Goal: Transaction & Acquisition: Purchase product/service

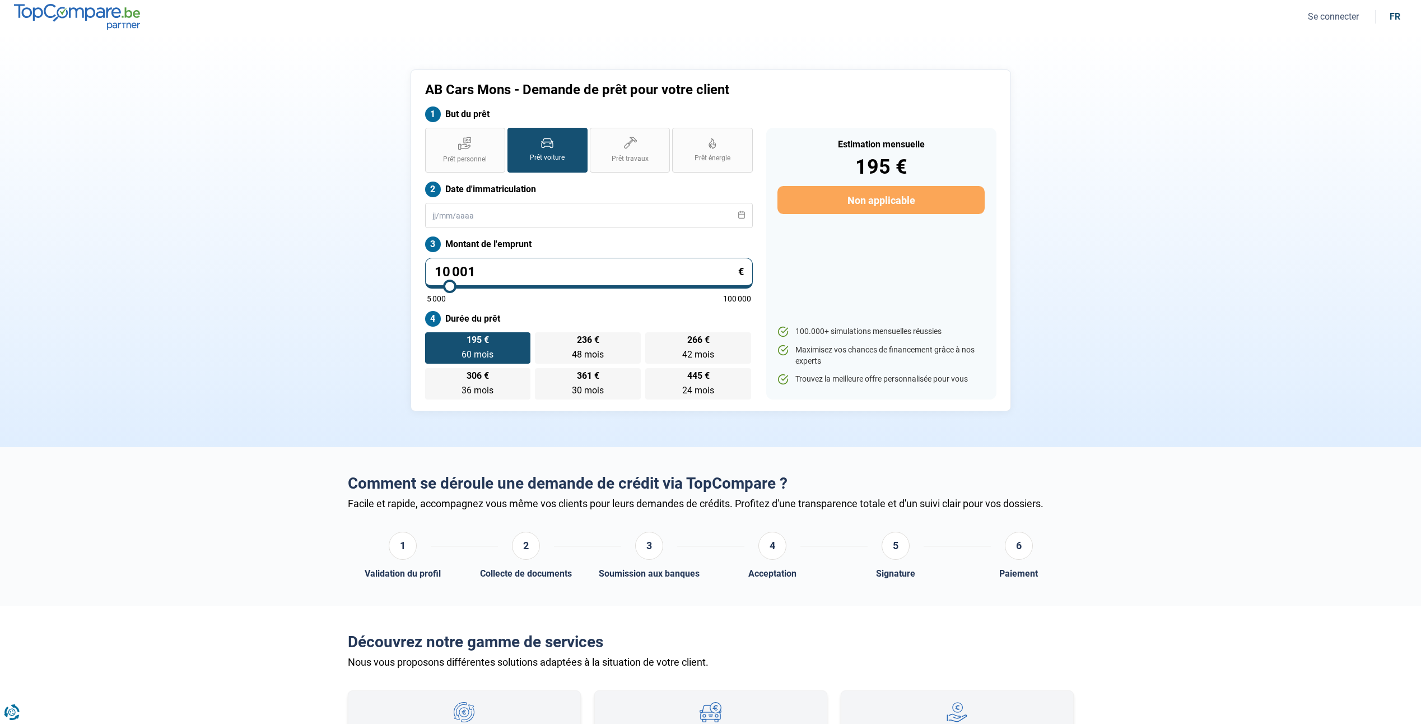
click at [480, 229] on div "Prêt personnel Prêt voiture Prêt travaux Prêt énergie Prêt voiture Date d'immat…" at bounding box center [588, 264] width 341 height 272
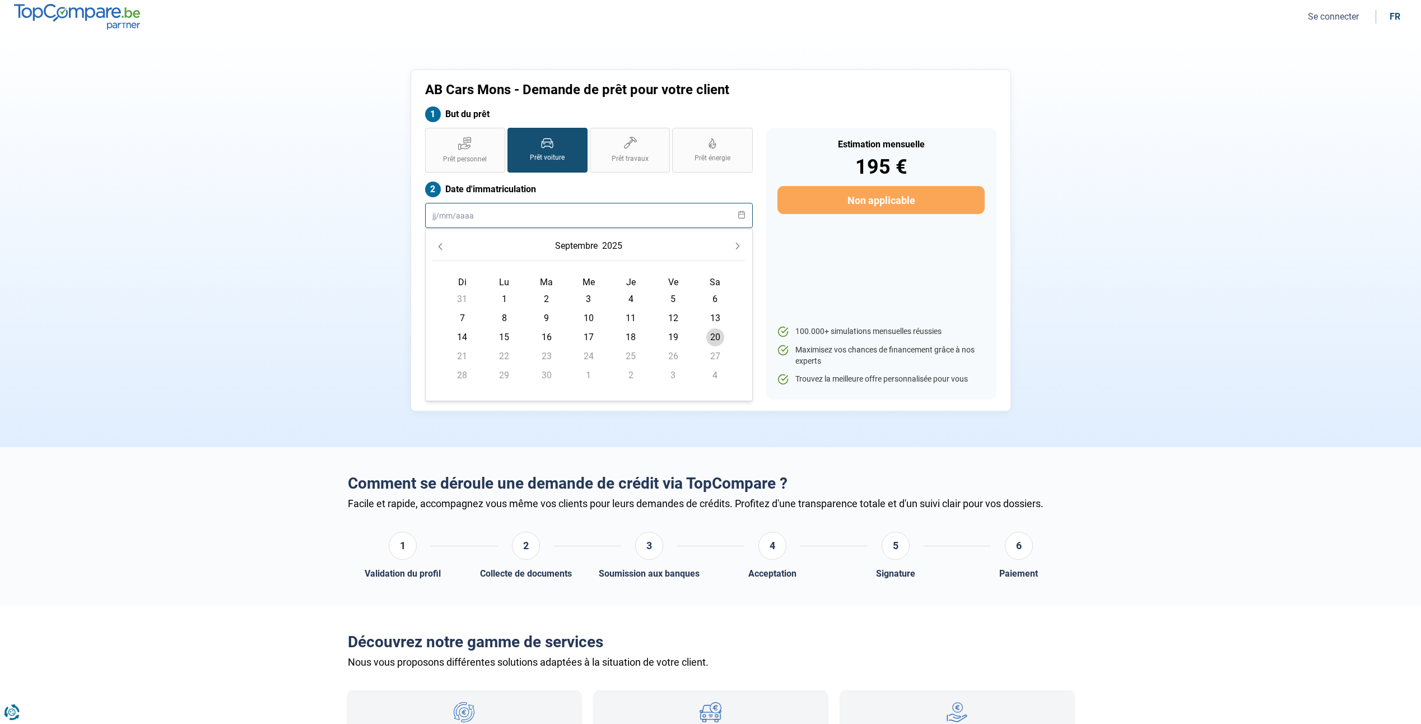
click at [465, 206] on input "text" at bounding box center [589, 215] width 328 height 25
type input "[DATE]"
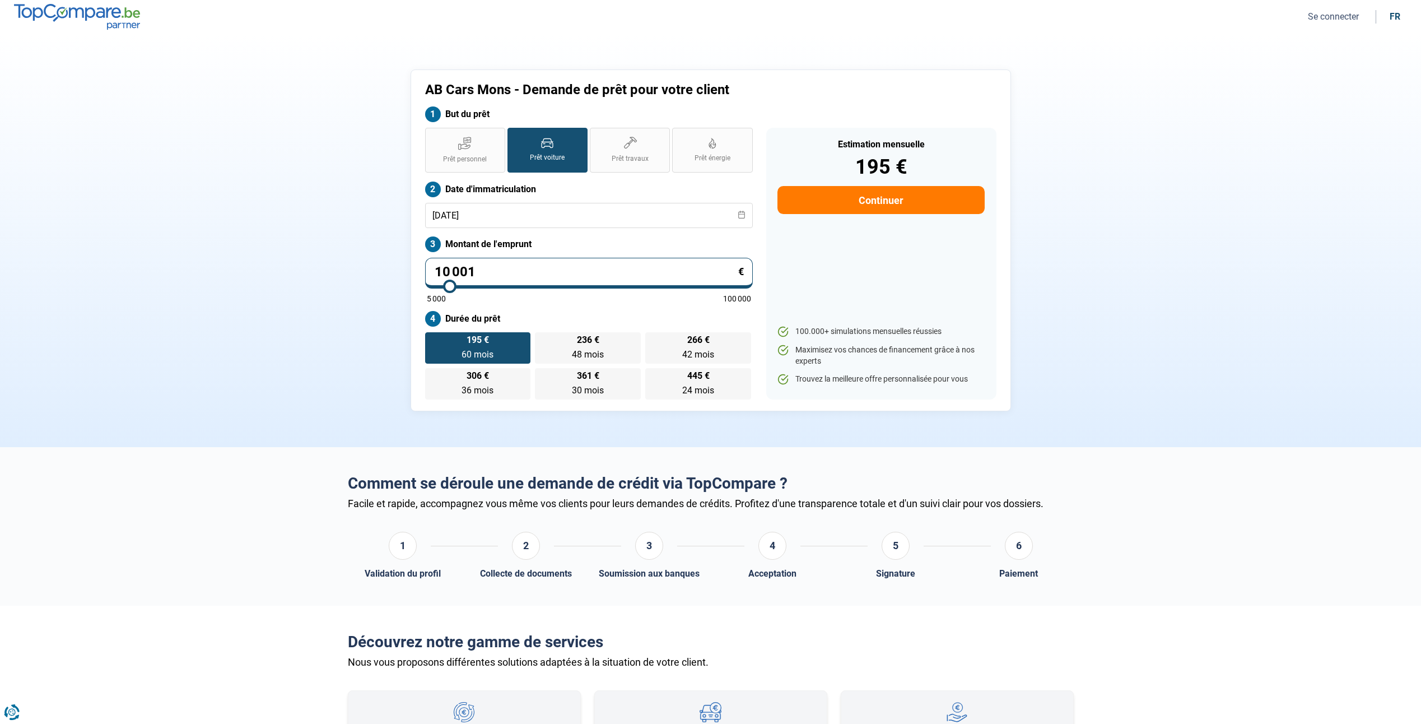
click at [361, 214] on div "AB Cars Mons - Demande de prêt pour votre client But du prêt Prêt personnel Prê…" at bounding box center [710, 240] width 739 height 342
click at [547, 272] on input "10 001" at bounding box center [589, 273] width 328 height 31
type input "1 000"
type input "5000"
type input "100"
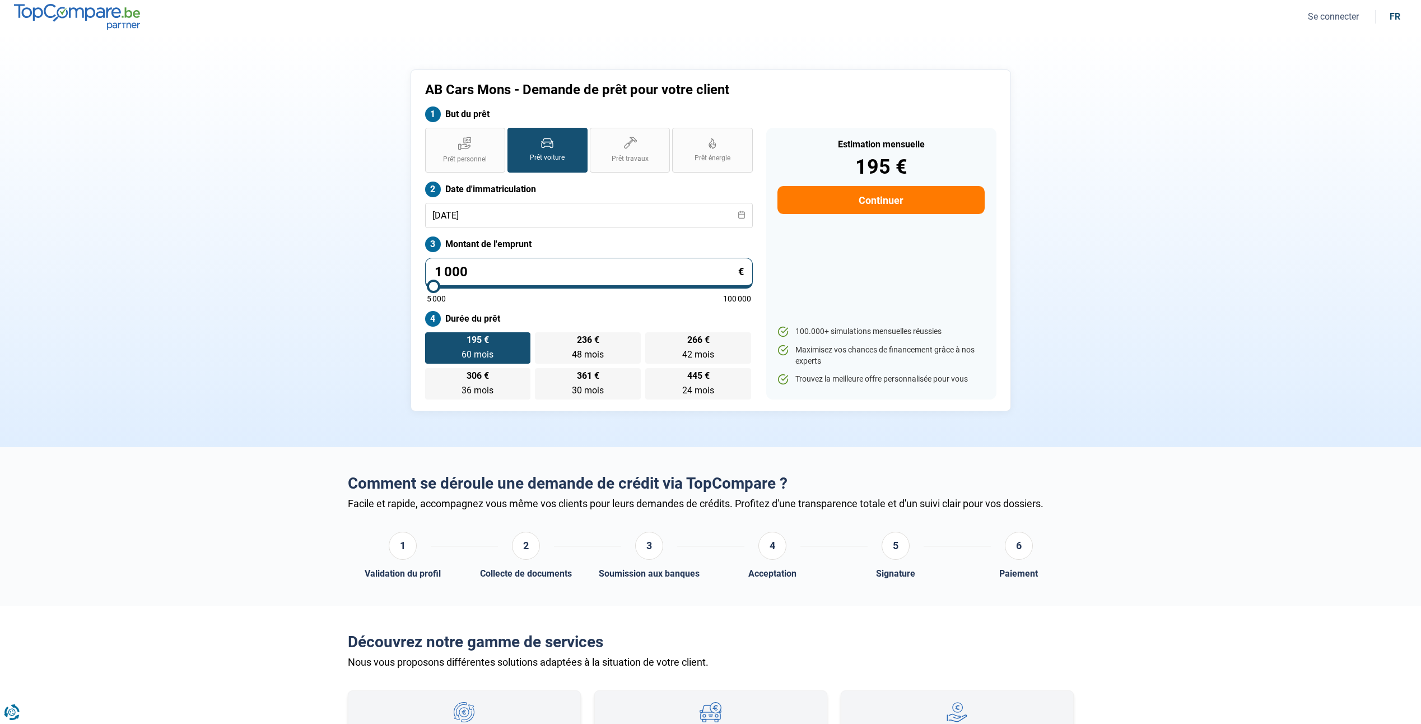
type input "5000"
type input "10"
type input "5000"
type input "1"
type input "5000"
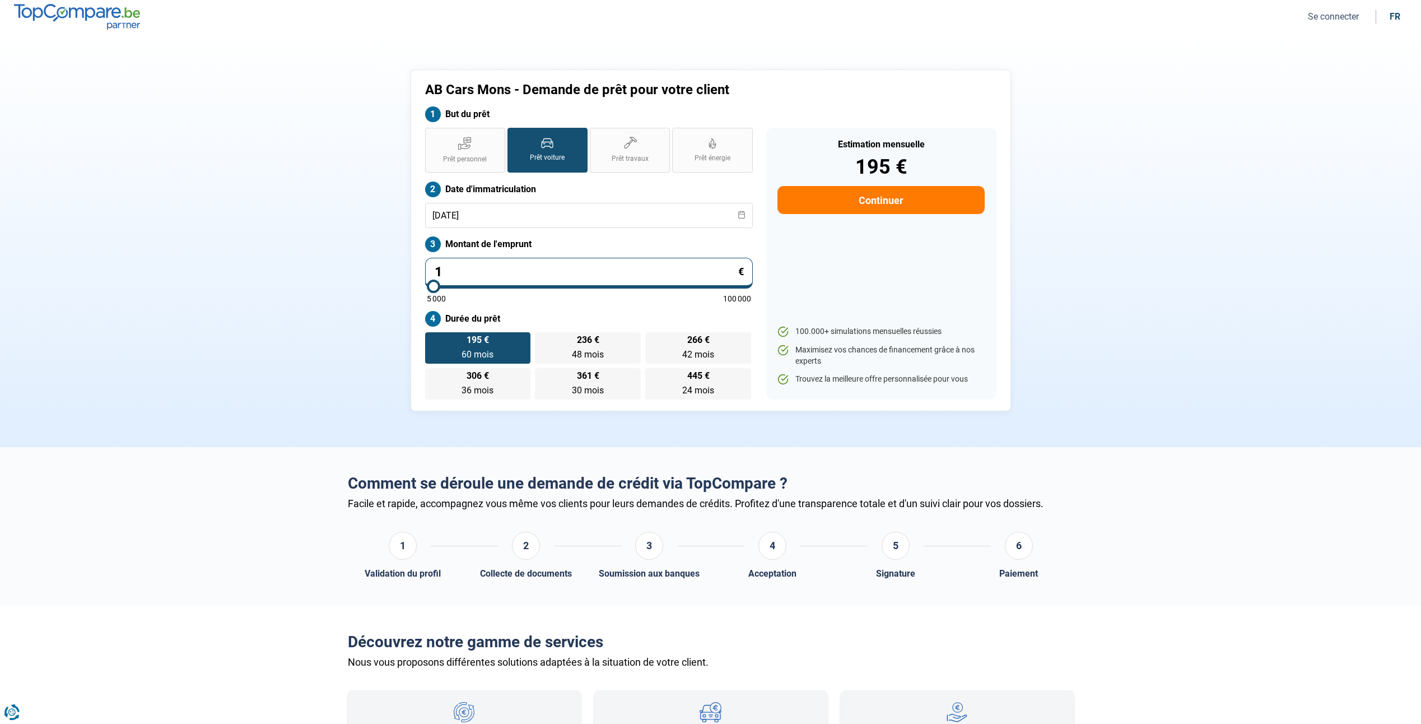
type input "0"
type input "5000"
type input "5 000"
type input "5000"
radio input "true"
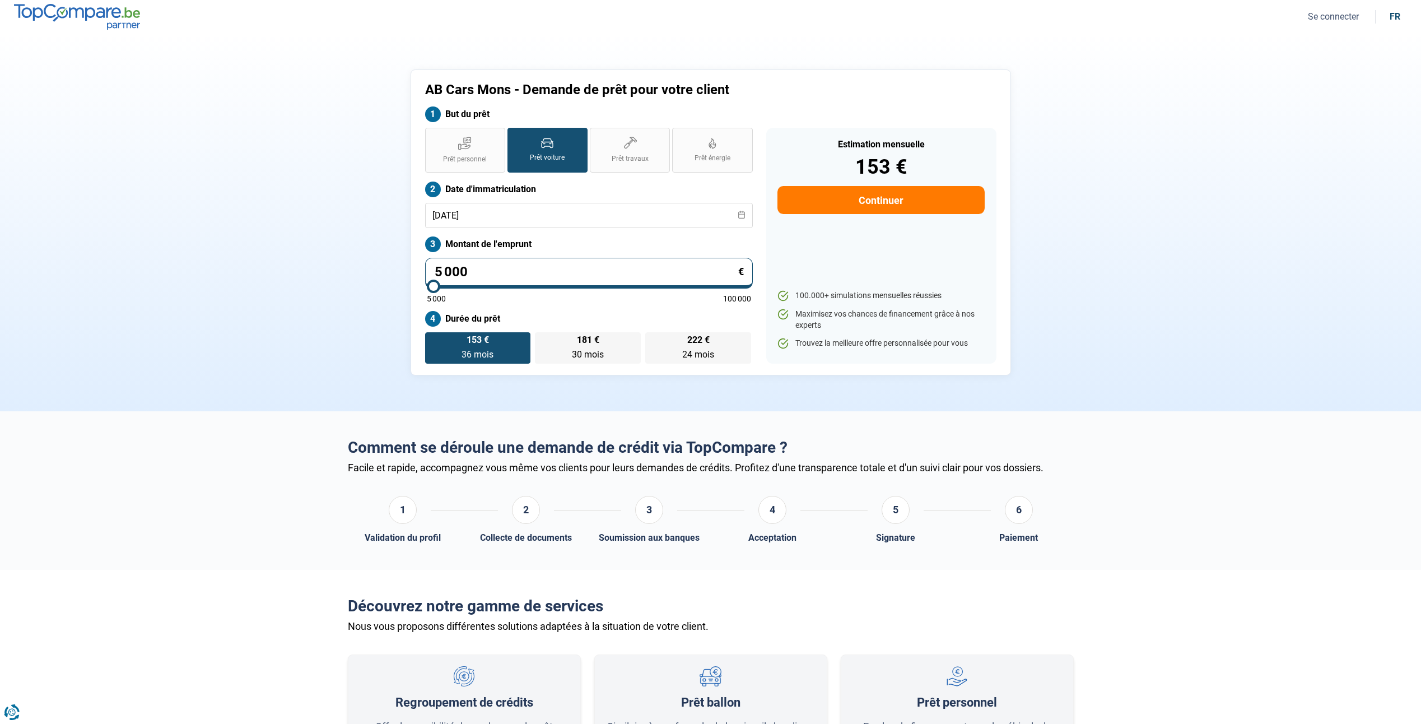
type input "50 003"
type input "50000"
type input "500 035"
type input "100000"
type input "50 003"
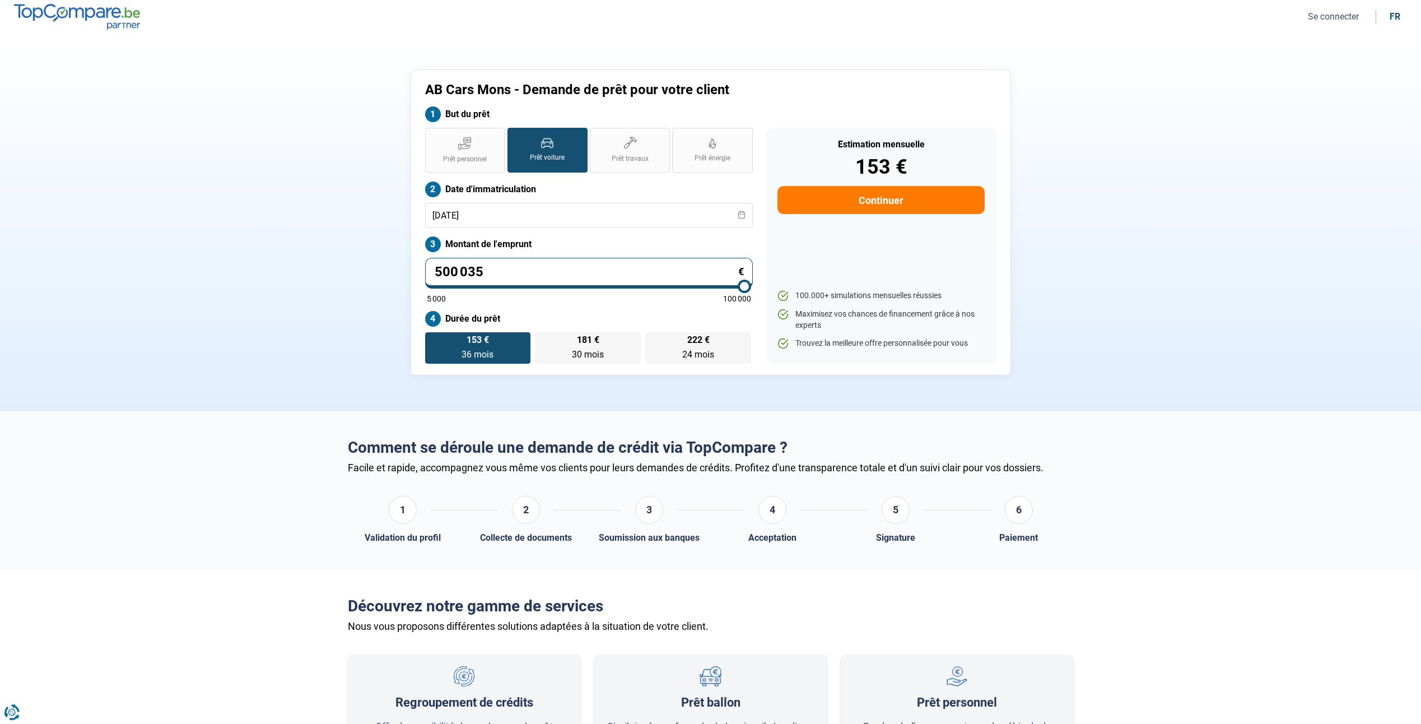
type input "50000"
type input "5 000"
type input "5000"
type input "500"
type input "5000"
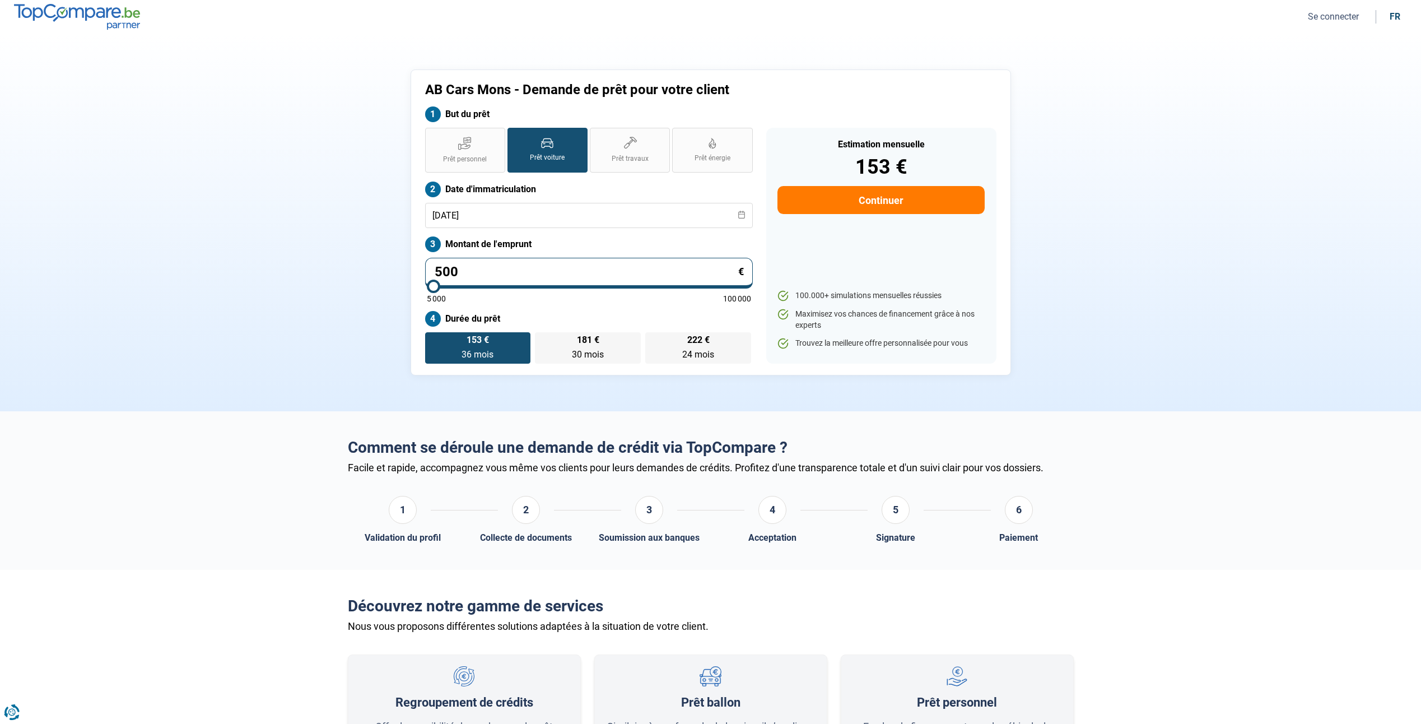
type input "50"
type input "5000"
type input "5"
type input "5000"
type input "0"
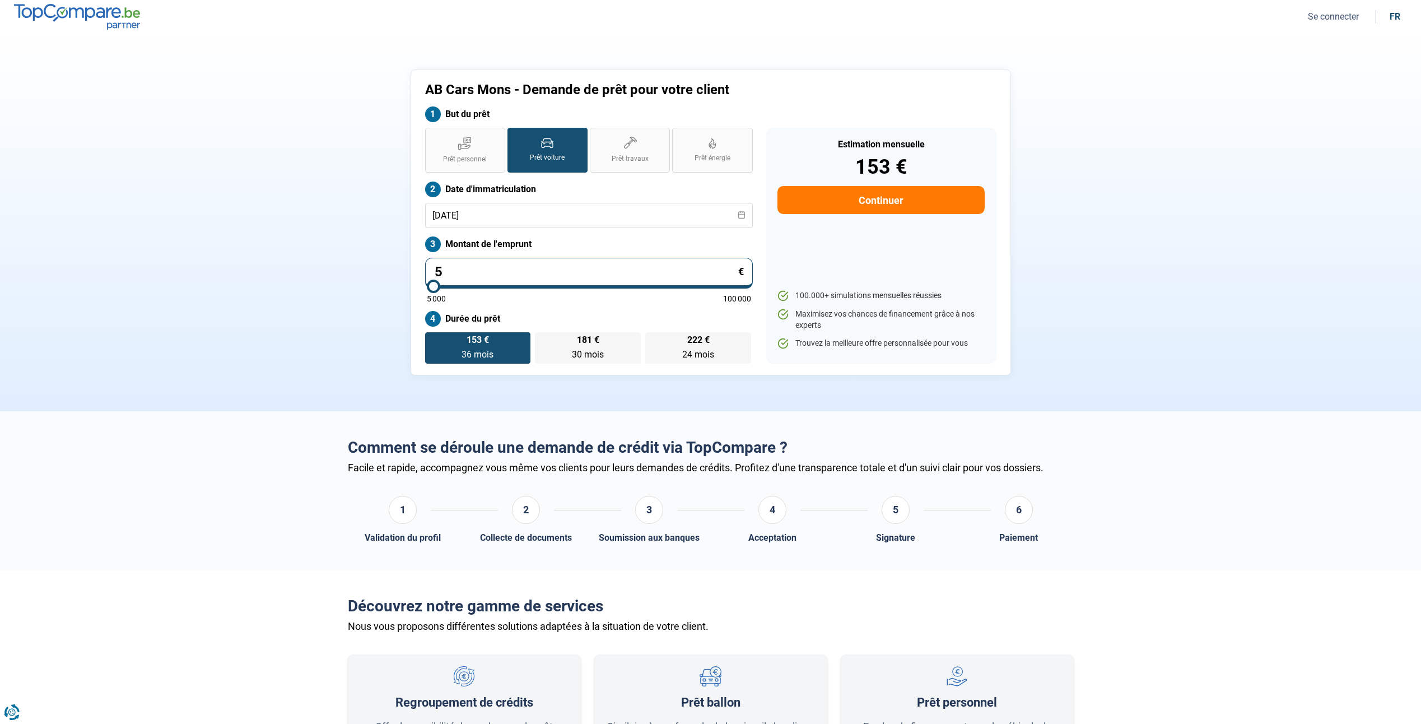
type input "5000"
type input "3"
type input "5000"
type input "35"
type input "5000"
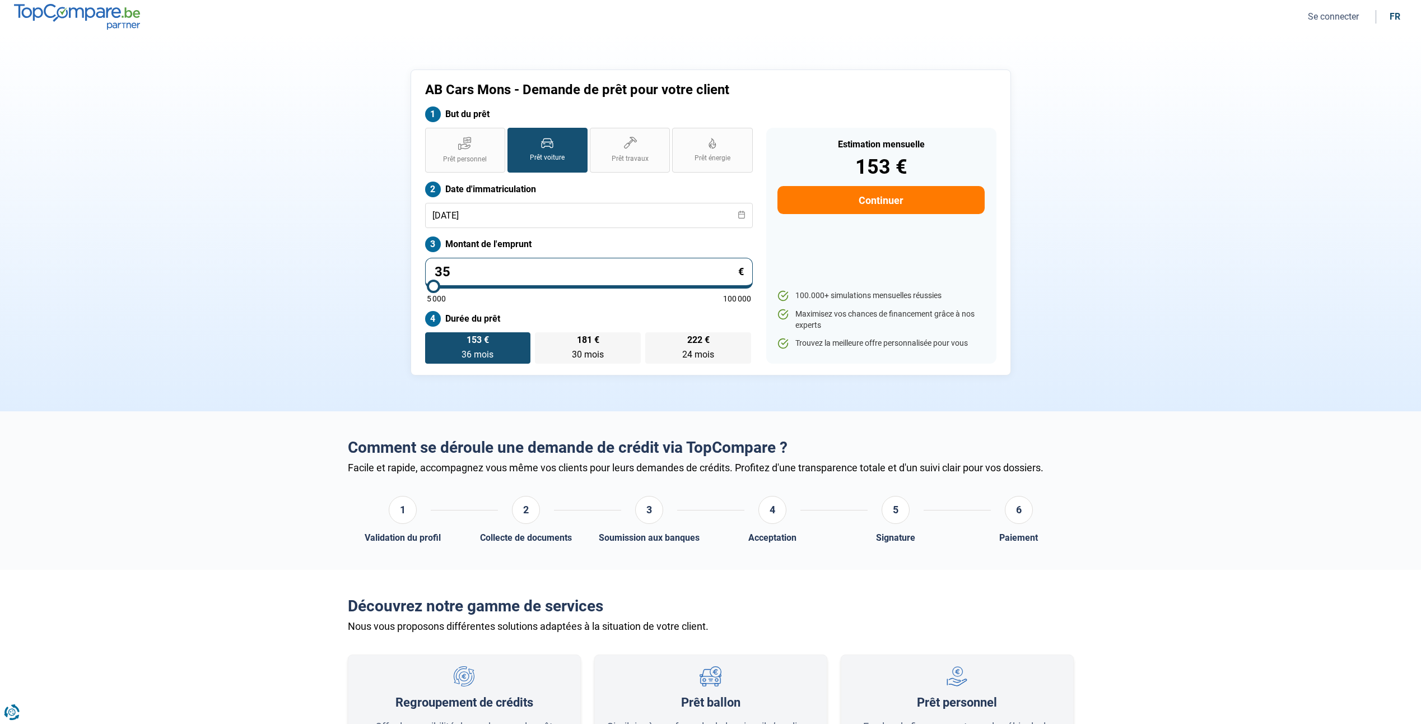
type input "354"
type input "5000"
type input "3 549"
type input "5000"
type input "35 490"
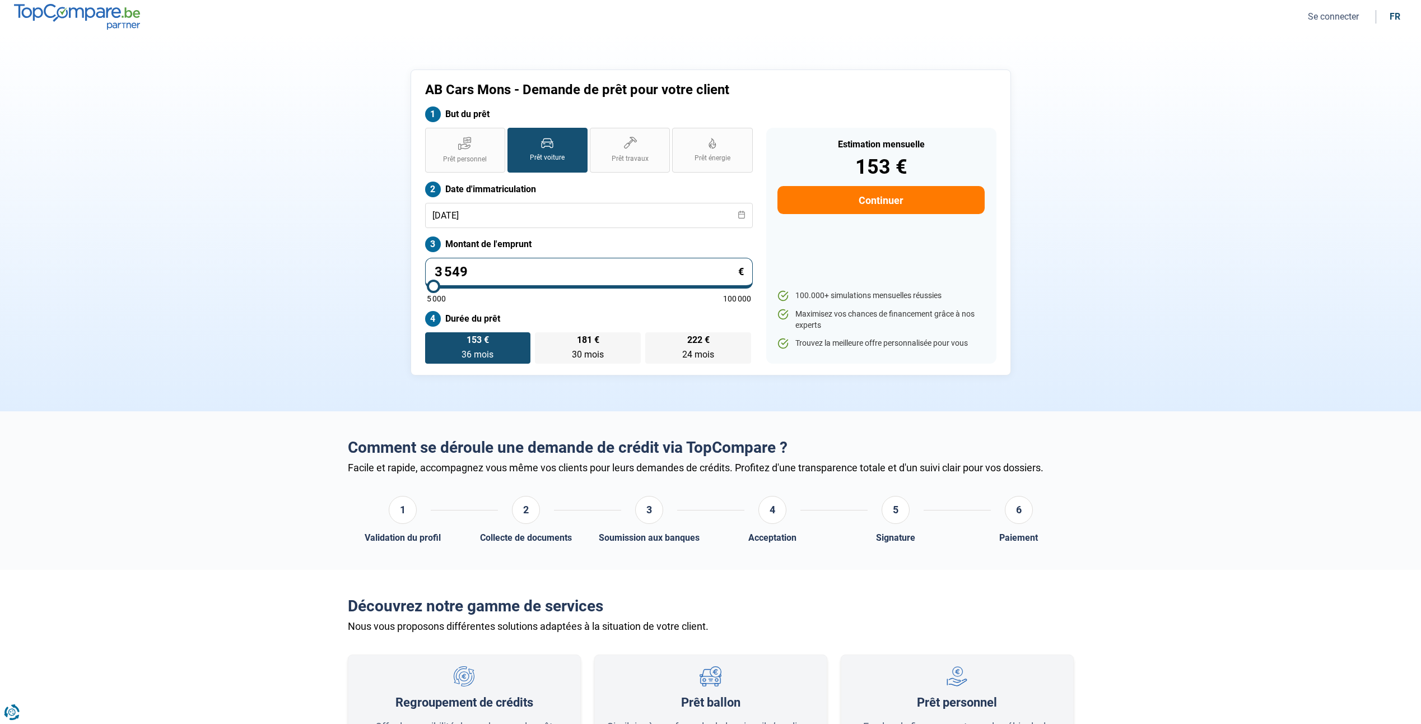
type input "35500"
type input "35 490"
click at [518, 276] on input "35 490" at bounding box center [589, 273] width 328 height 31
type input "35500"
radio input "false"
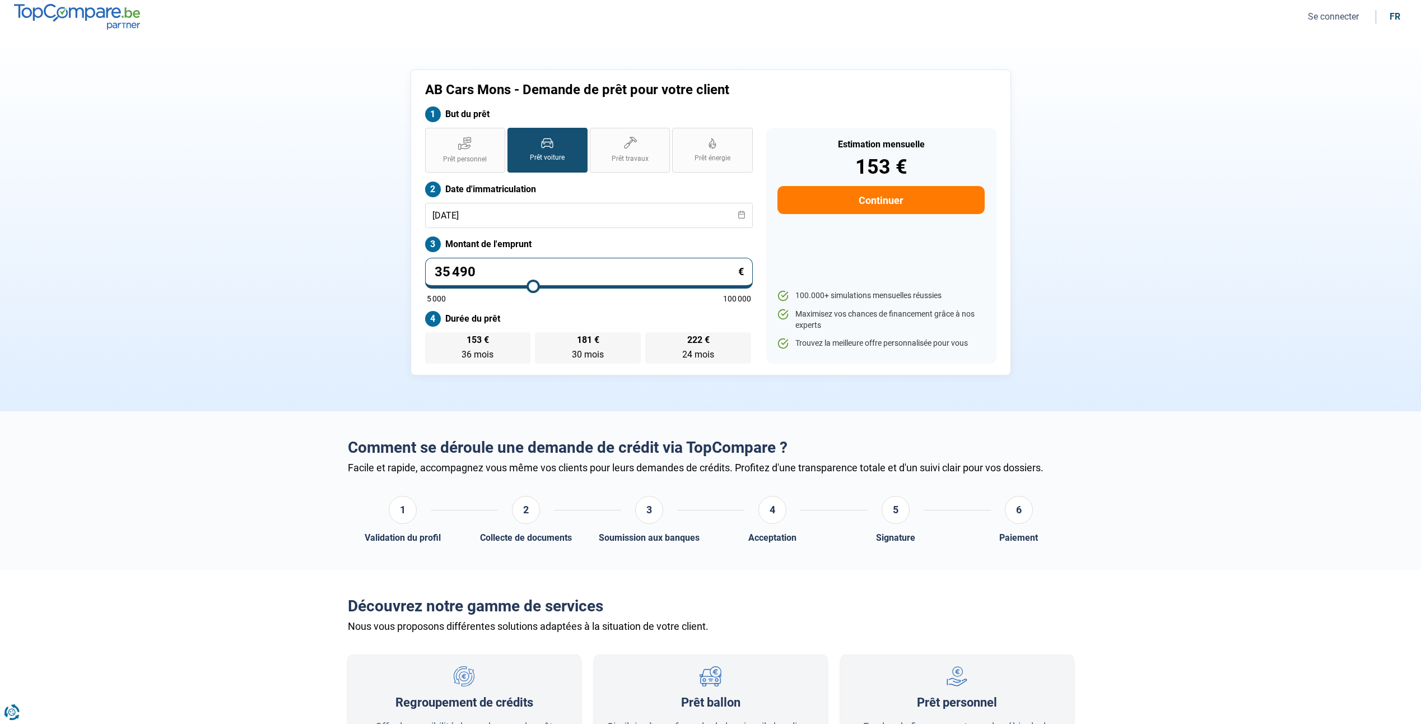
click at [858, 198] on button "Continuer" at bounding box center [880, 200] width 207 height 28
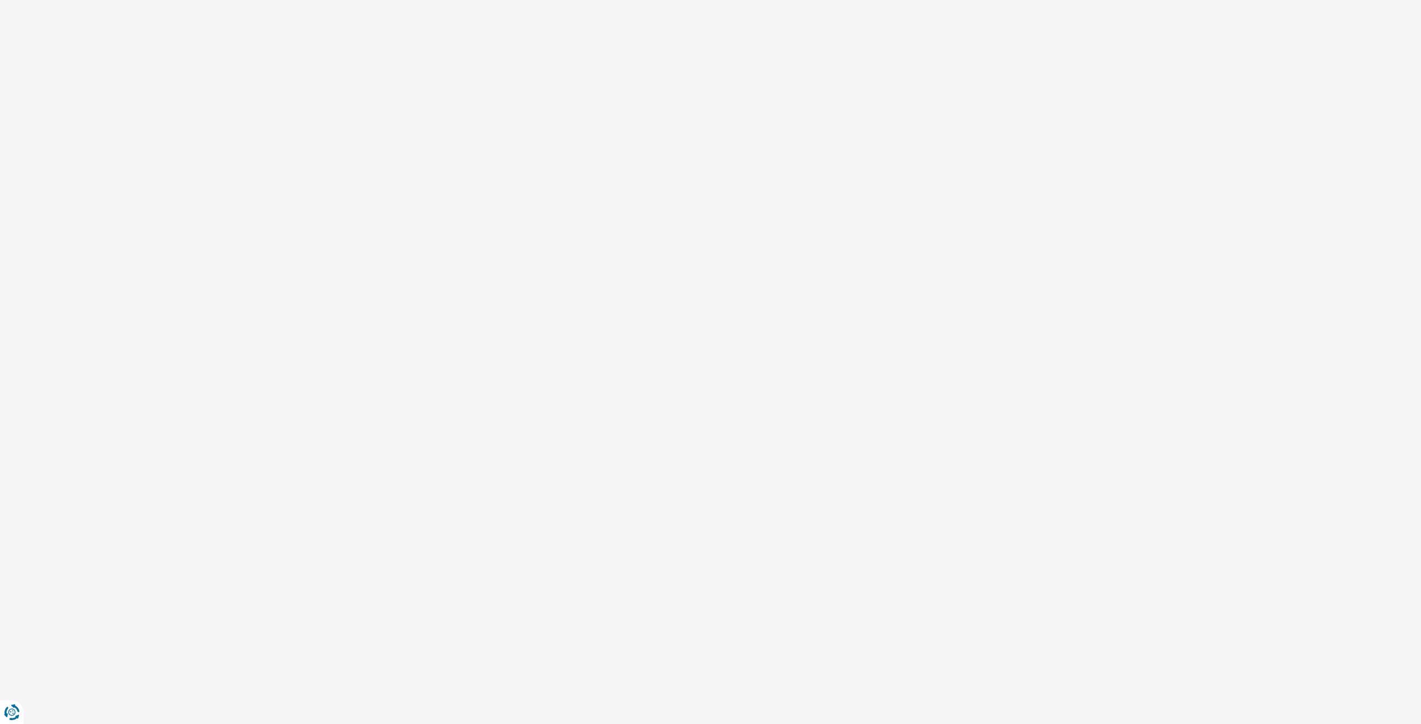
select select "32"
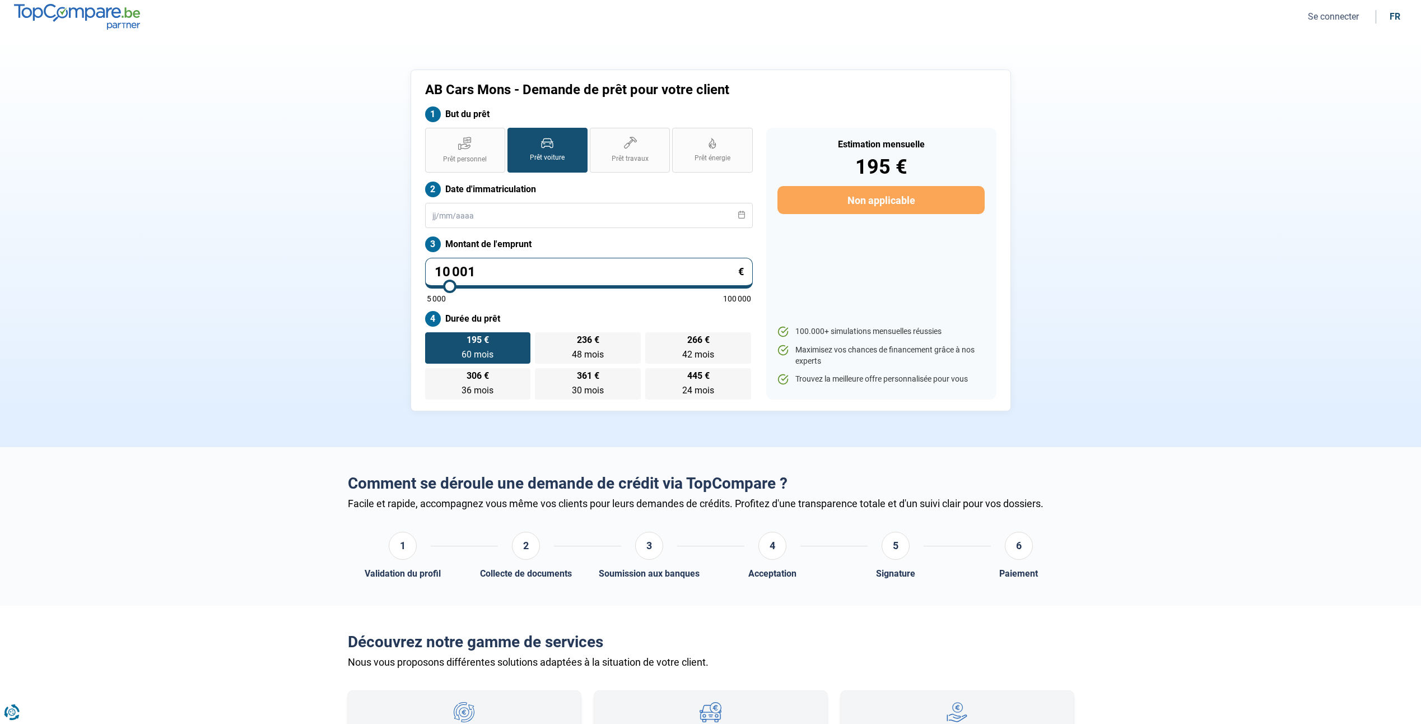
click at [481, 264] on input "10 001" at bounding box center [589, 273] width 328 height 31
type input "1 000"
type input "5000"
type input "100"
type input "5000"
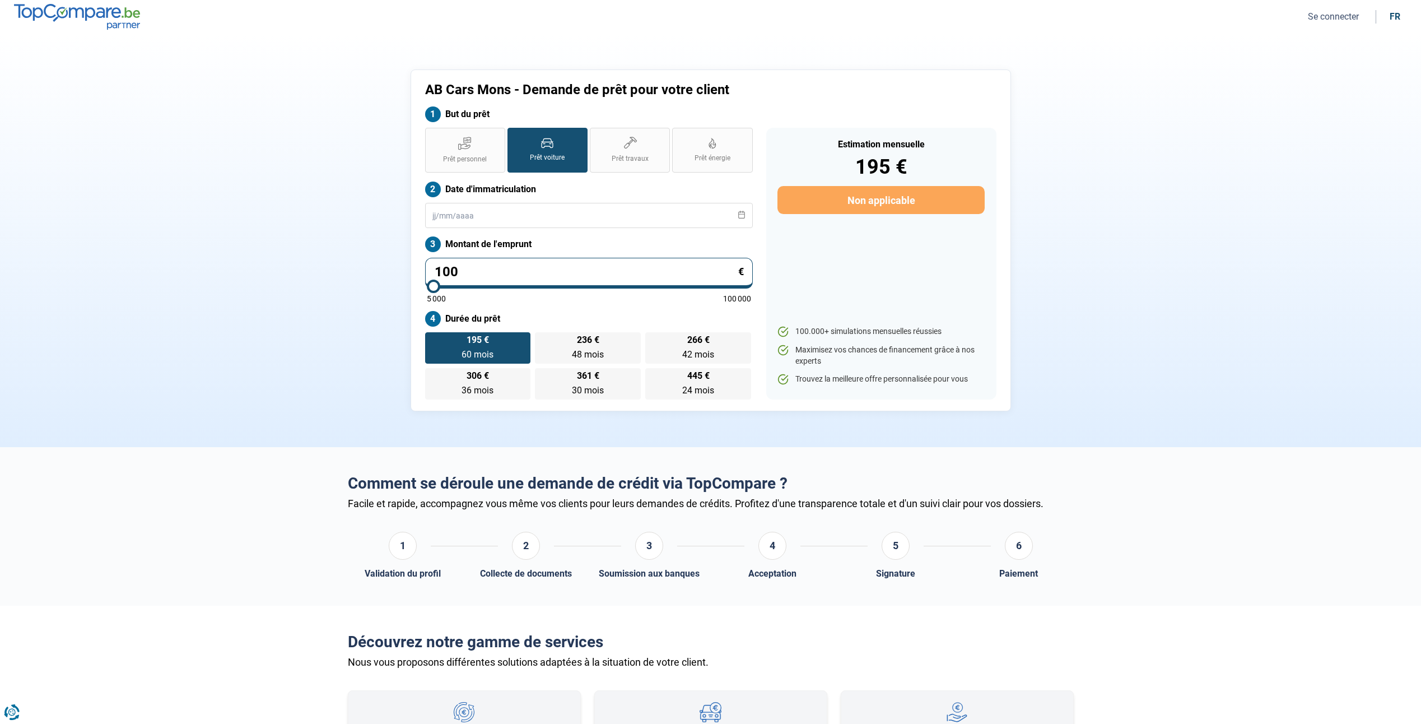
type input "10"
type input "5000"
type input "1"
type input "5000"
type input "0"
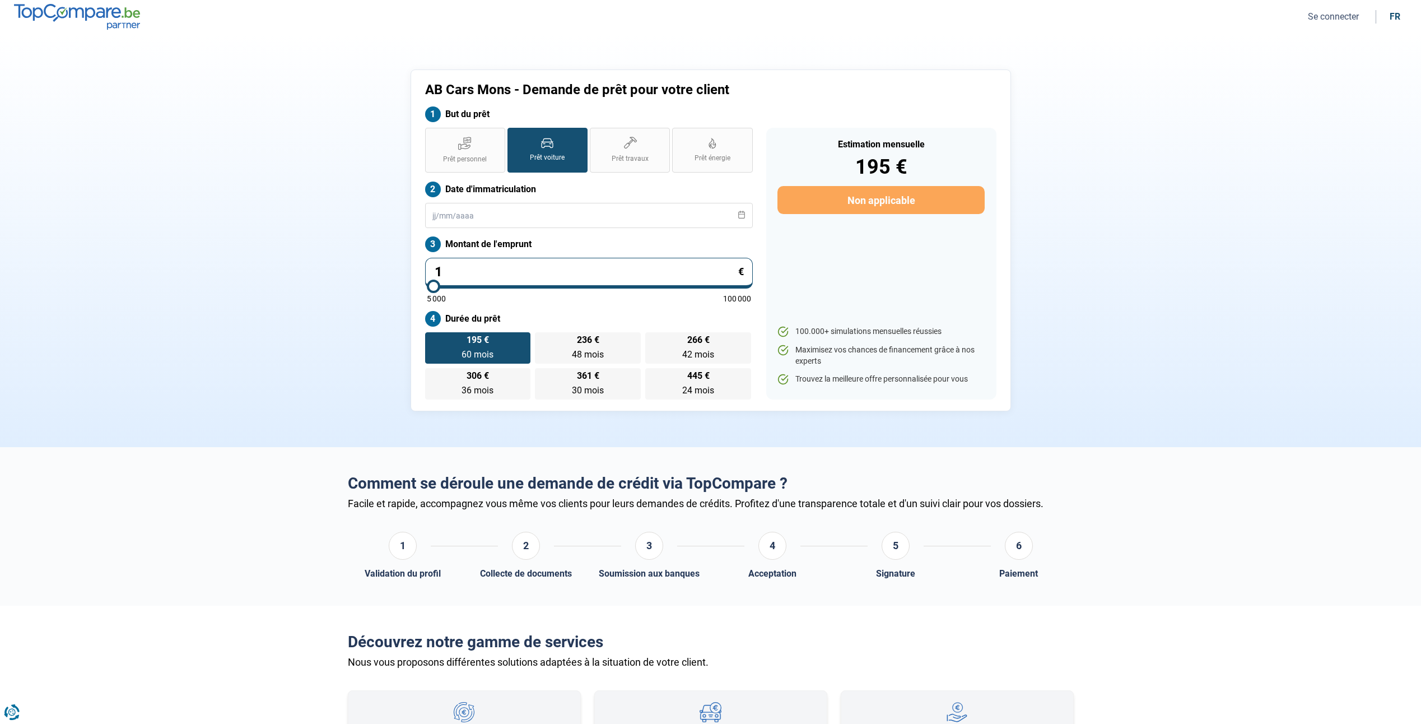
type input "5000"
type input "3"
type input "5000"
type input "35"
type input "5000"
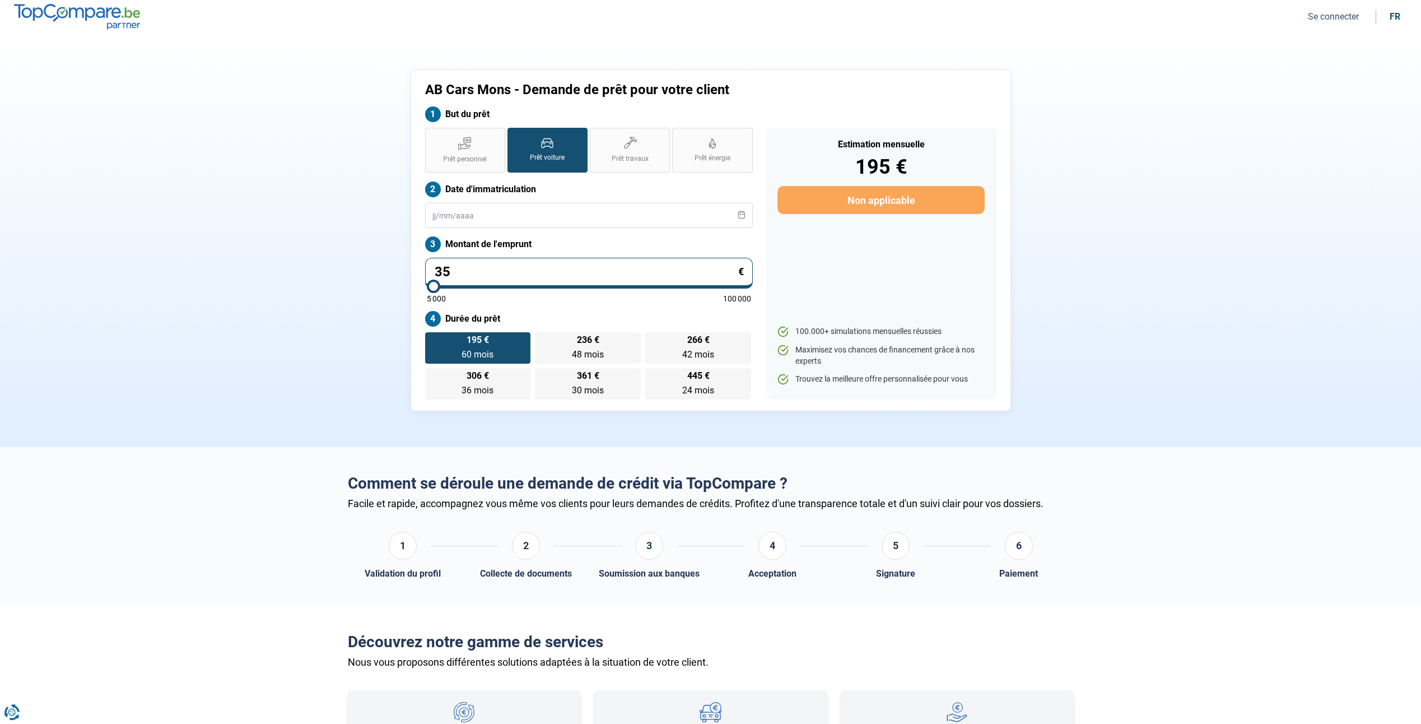
type input "354"
type input "5000"
type input "35 498"
type input "35500"
type input "354 980"
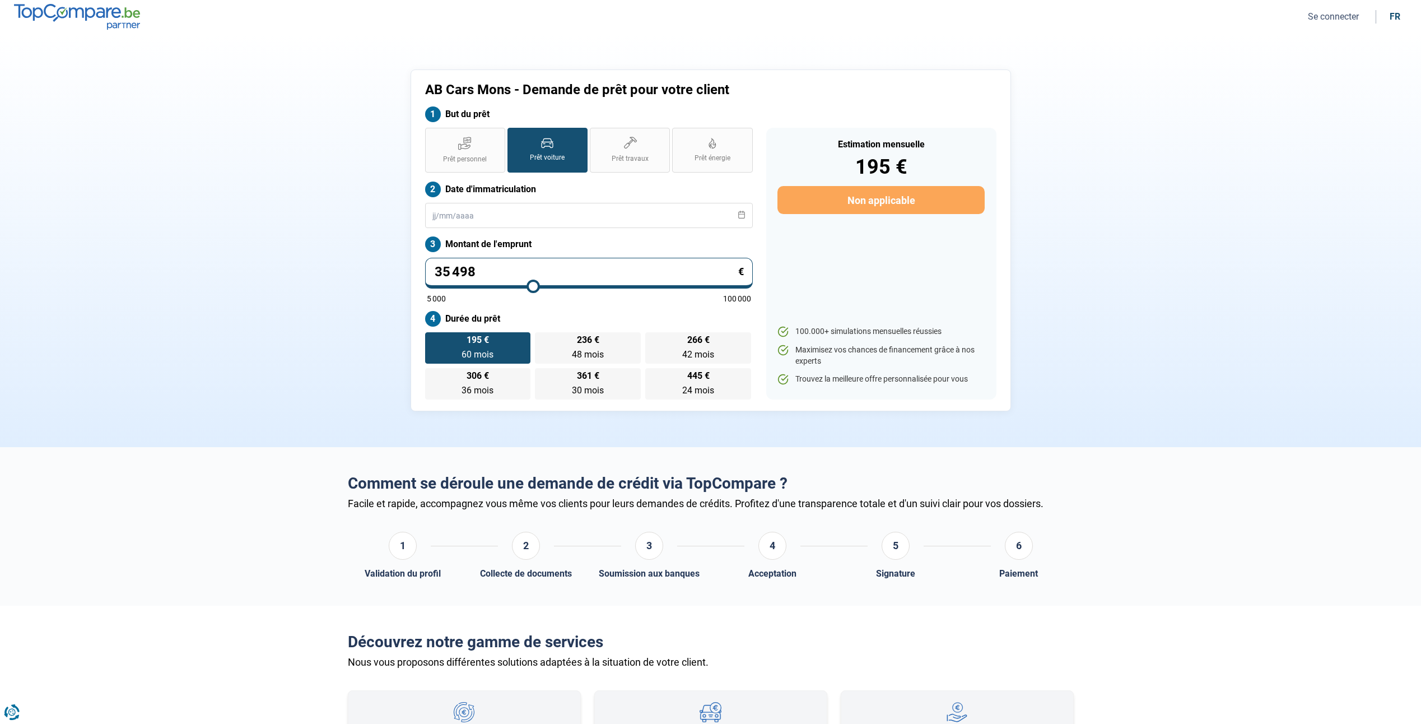
type input "100000"
type input "35 498"
type input "35500"
type input "3 549"
type input "5000"
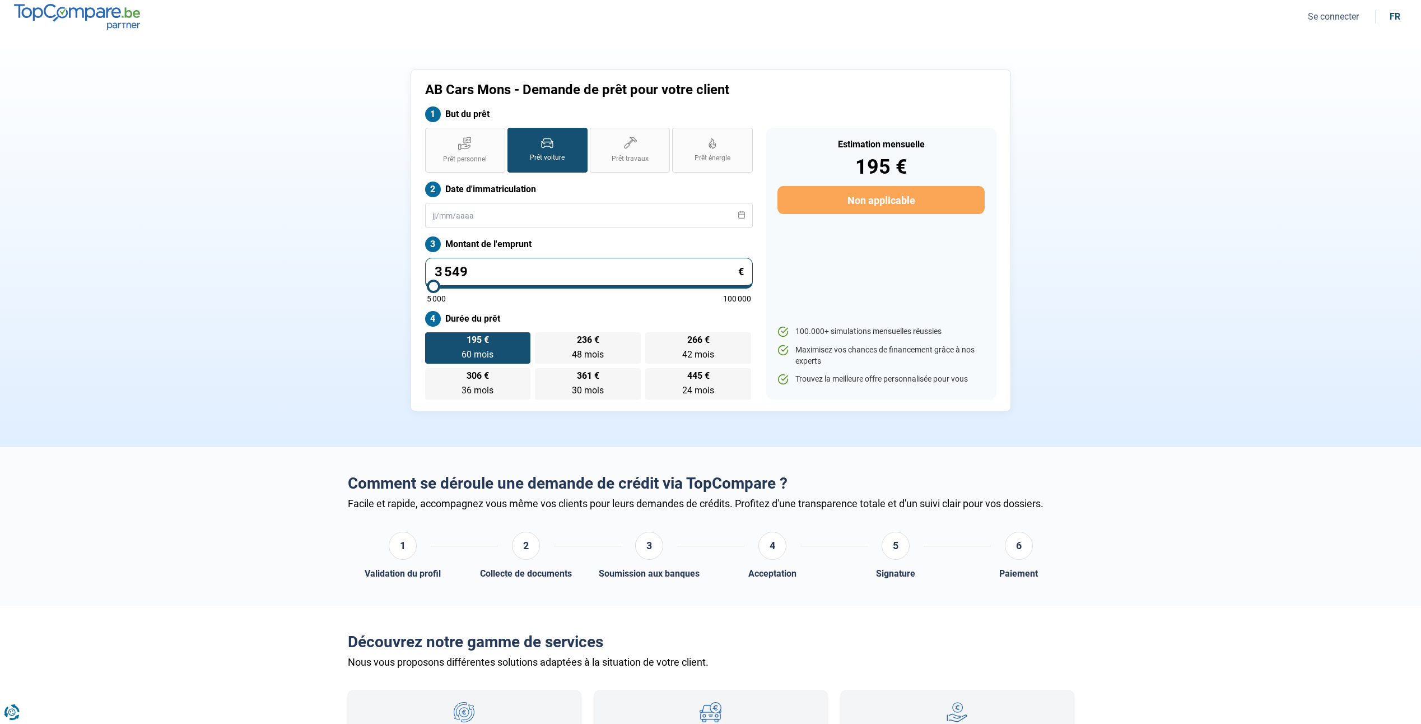
type input "35 490"
type input "35500"
type input "35 490"
type input "35500"
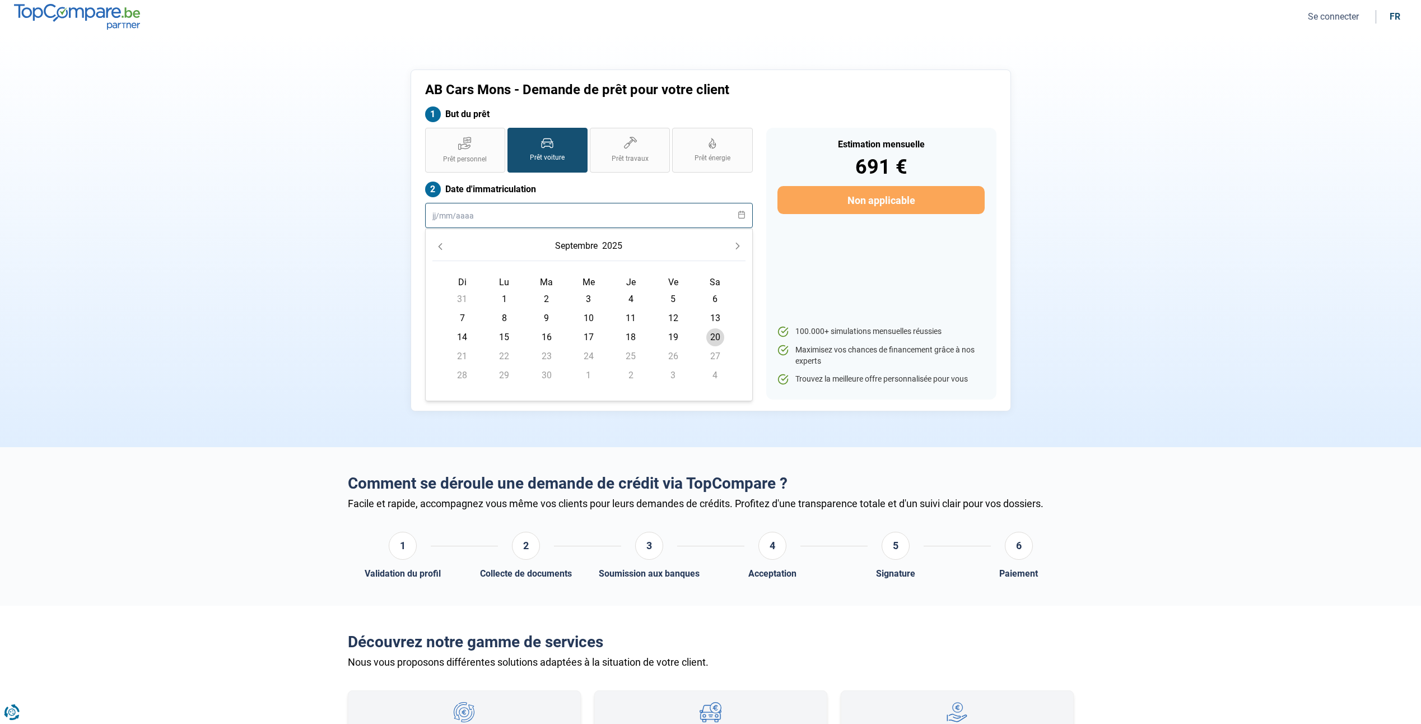
drag, startPoint x: 487, startPoint y: 204, endPoint x: 474, endPoint y: 210, distance: 13.8
click at [486, 206] on input "text" at bounding box center [589, 215] width 328 height 25
type input "[DATE]"
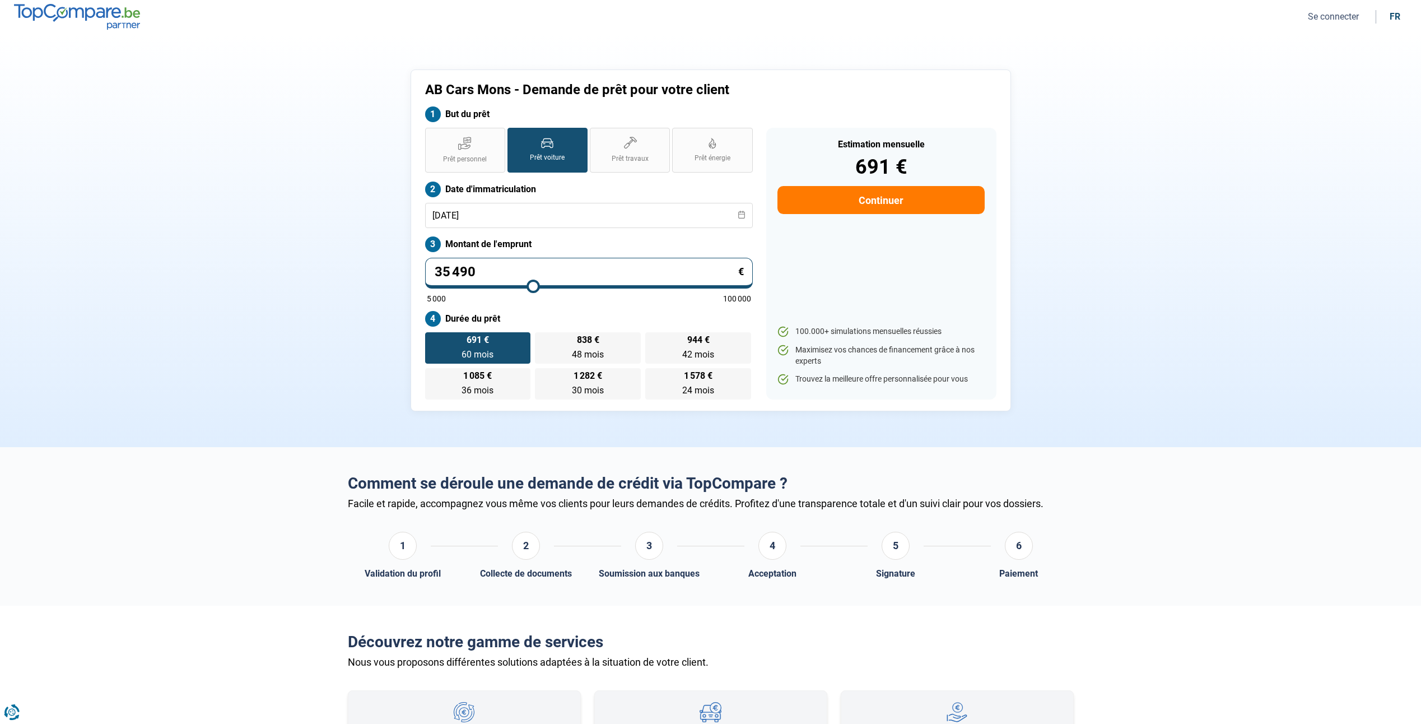
click at [392, 274] on div "AB Cars Mons - Demande de prêt pour votre client But du prêt Prêt personnel Prê…" at bounding box center [710, 240] width 739 height 342
drag, startPoint x: 1280, startPoint y: 191, endPoint x: 1206, endPoint y: 211, distance: 75.9
click at [1161, 220] on section "AB Cars Mons - Demande de prêt pour votre client But du prêt Prêt personnel Prê…" at bounding box center [710, 240] width 1421 height 413
drag, startPoint x: 1297, startPoint y: 207, endPoint x: 1106, endPoint y: 286, distance: 206.2
click at [1106, 286] on section "AB Cars Mons - Demande de prêt pour votre client But du prêt Prêt personnel Prê…" at bounding box center [710, 240] width 1421 height 413
